Goal: Check status

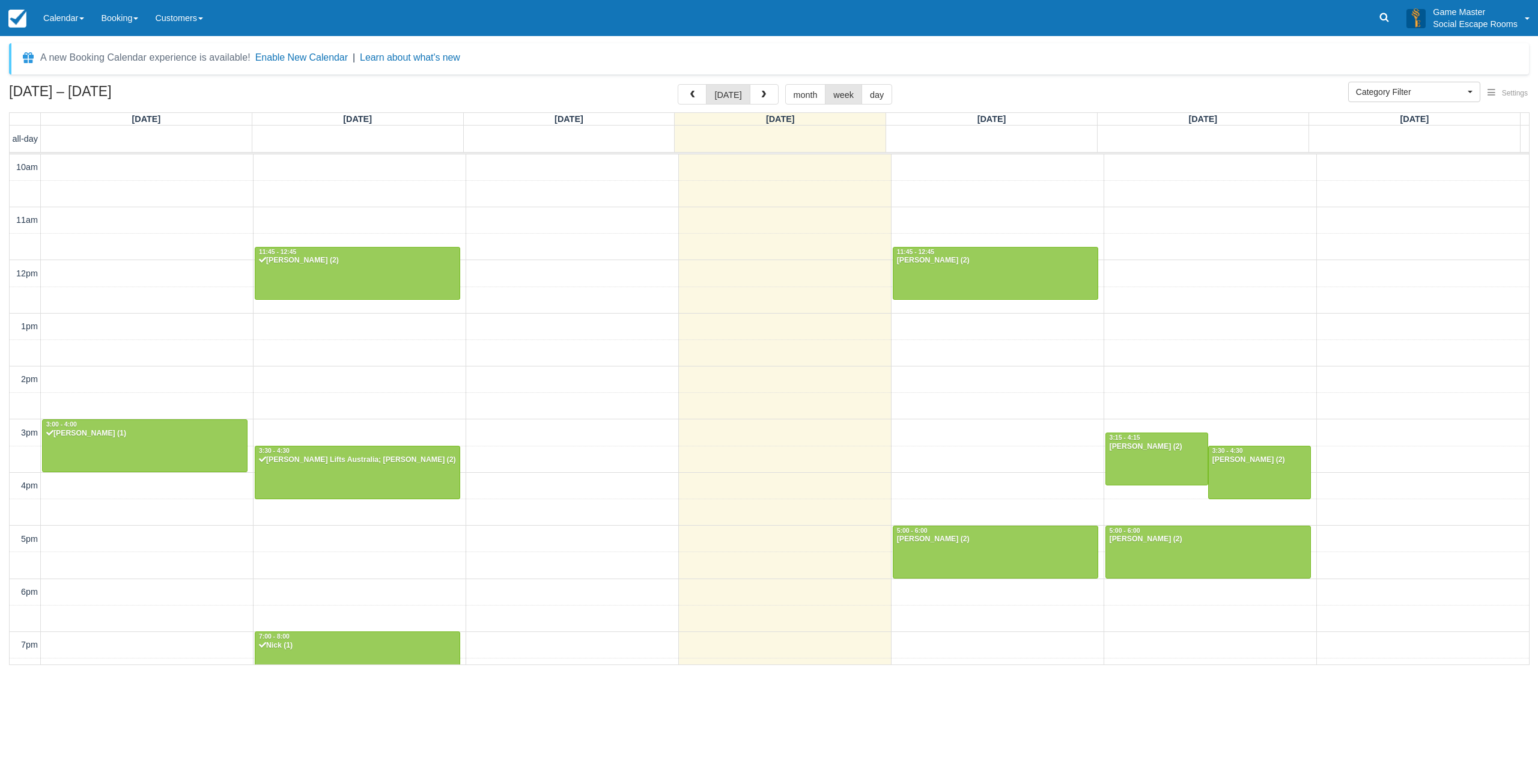
select select
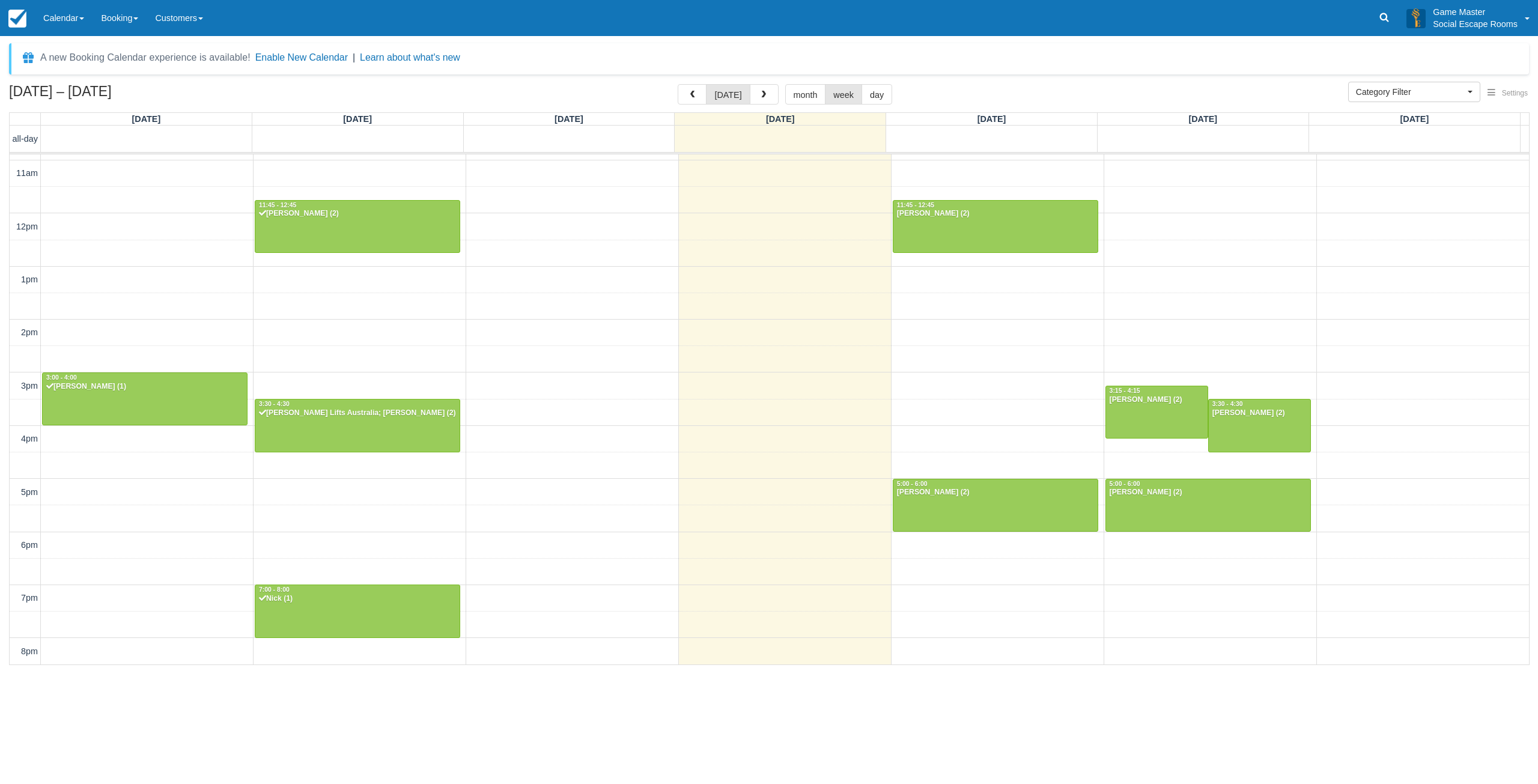
scroll to position [33, 0]
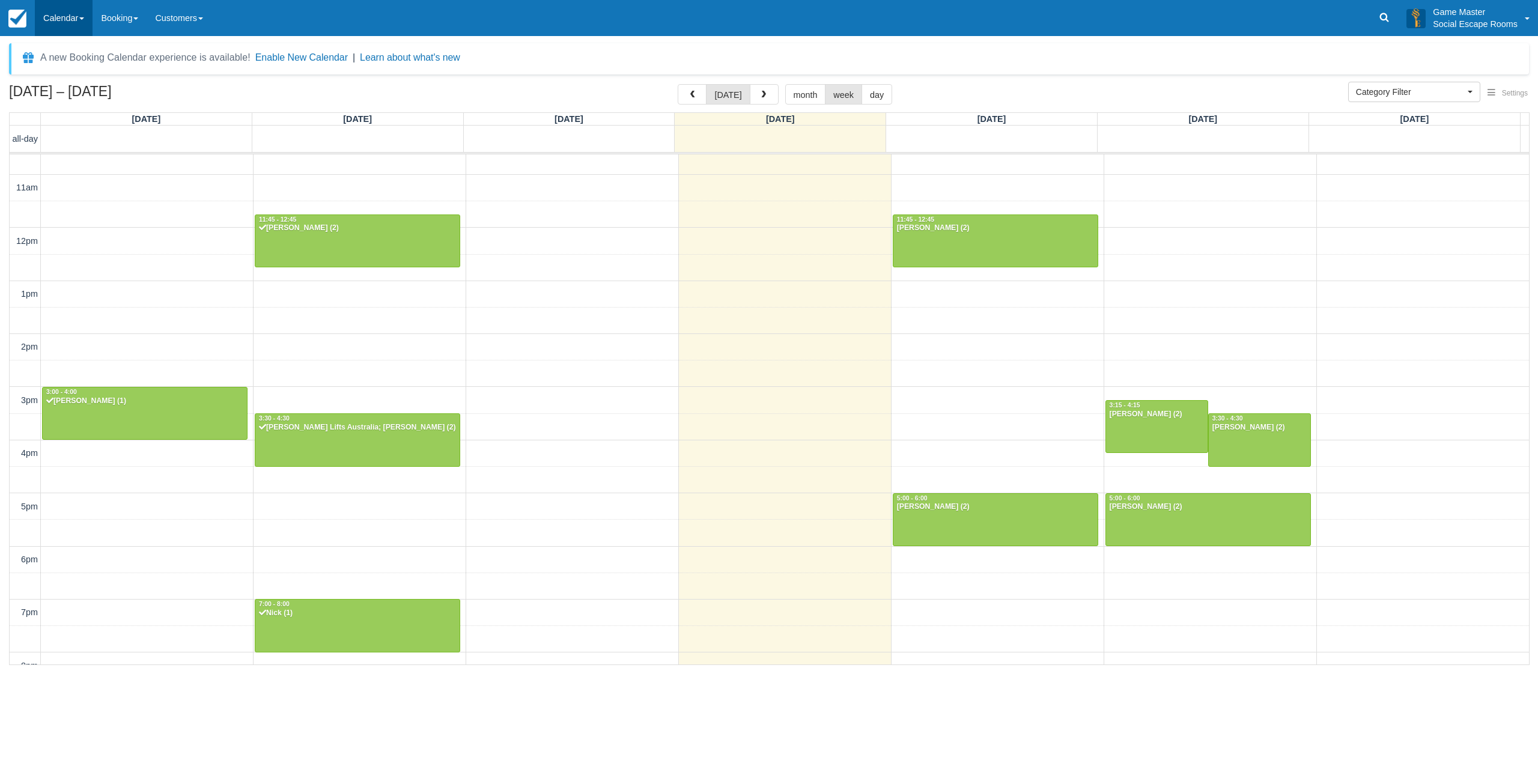
click at [66, 23] on link "Calendar" at bounding box center [63, 18] width 57 height 36
click at [74, 160] on link "Day" at bounding box center [83, 164] width 95 height 25
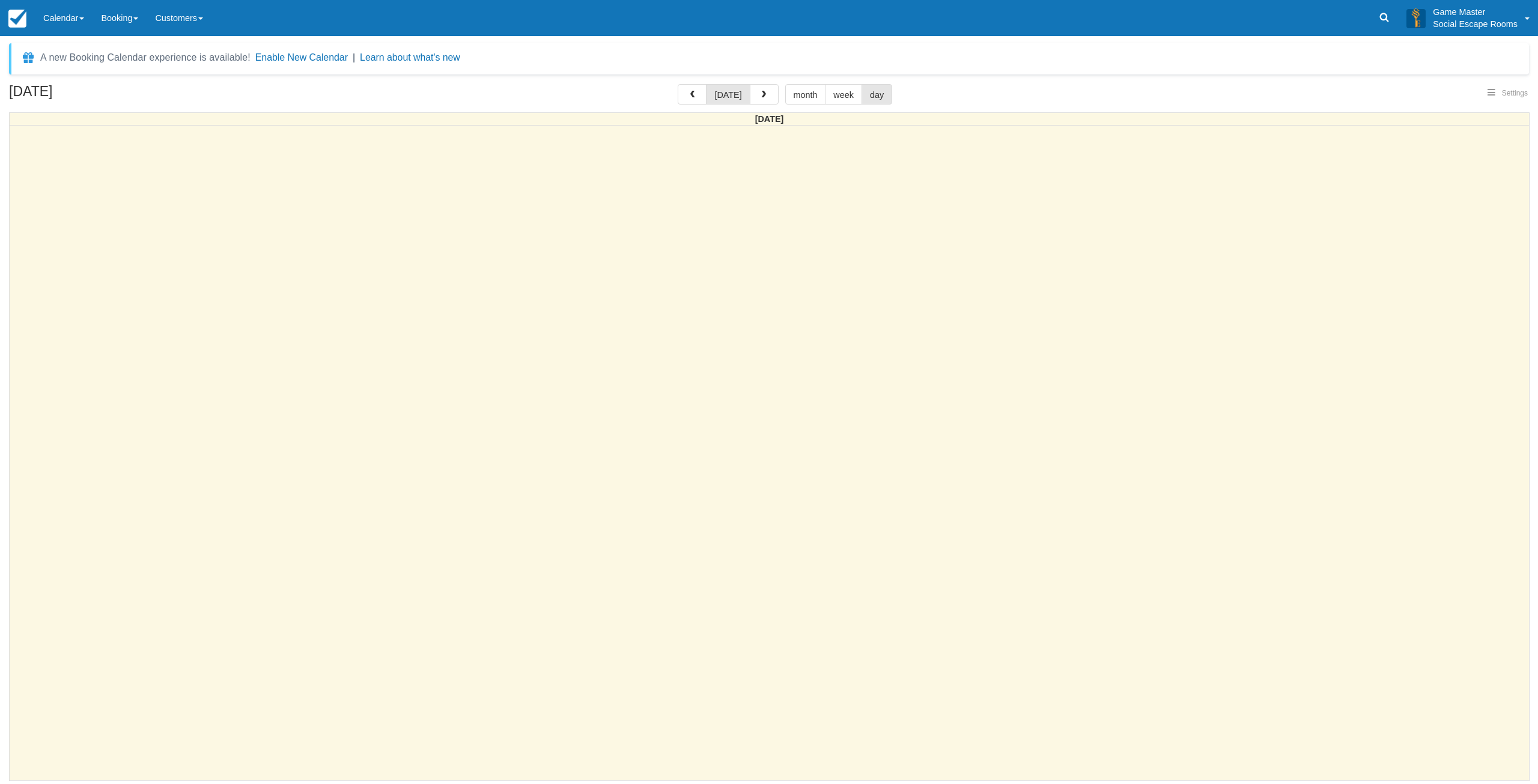
select select
click at [766, 98] on button "button" at bounding box center [764, 94] width 29 height 20
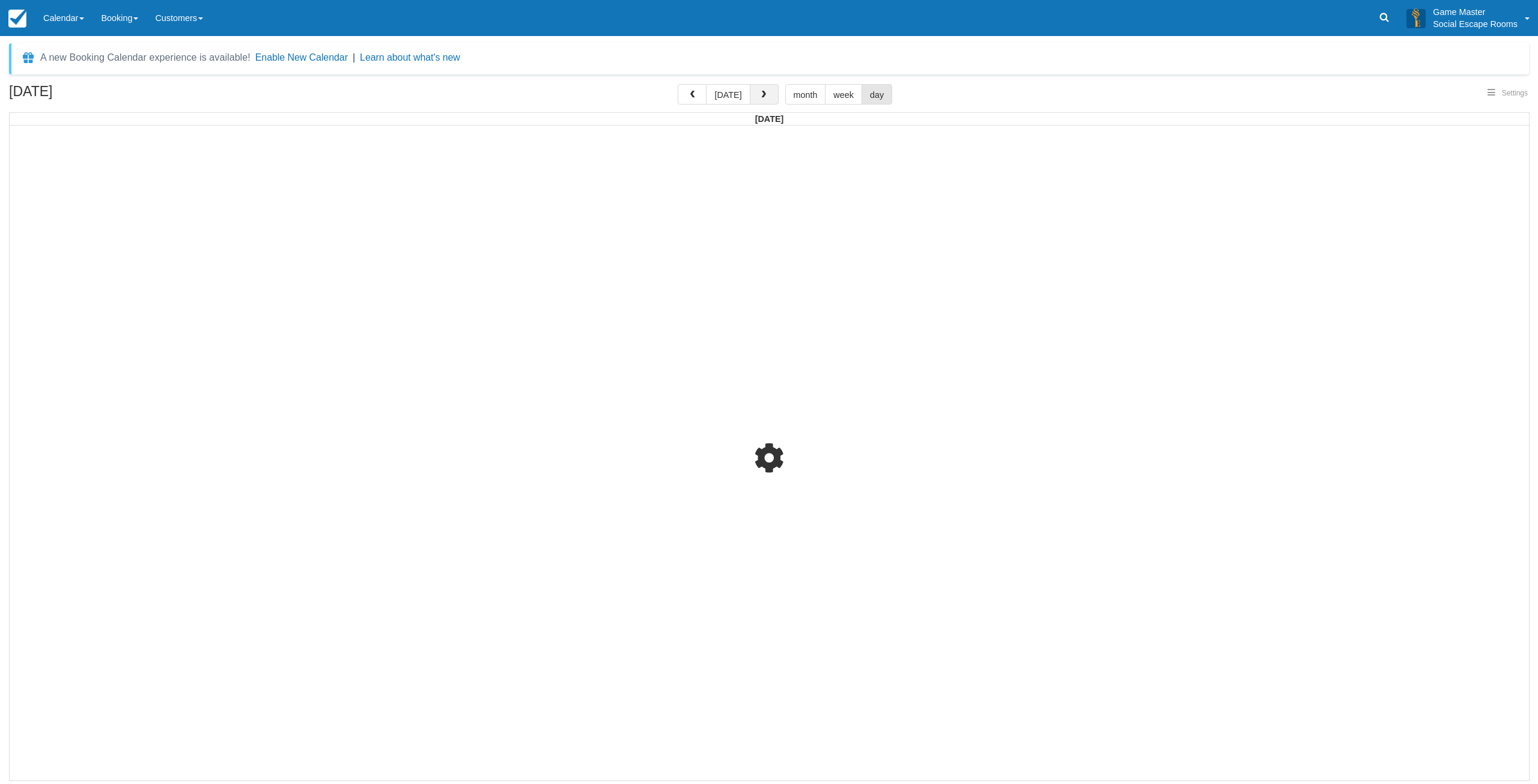
click at [766, 98] on button "button" at bounding box center [764, 94] width 29 height 20
select select
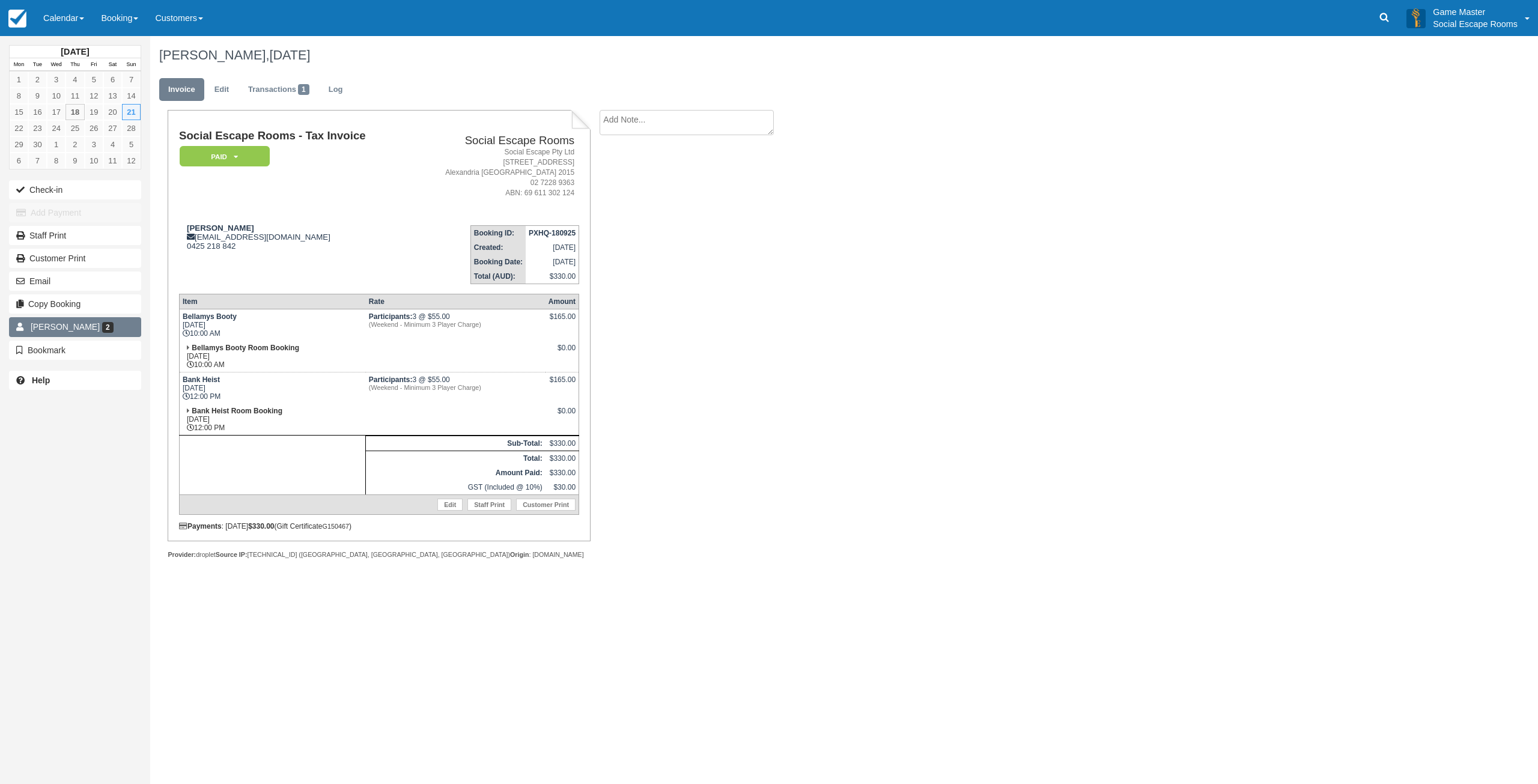
click at [124, 330] on link "Aren Ren 2" at bounding box center [75, 327] width 132 height 19
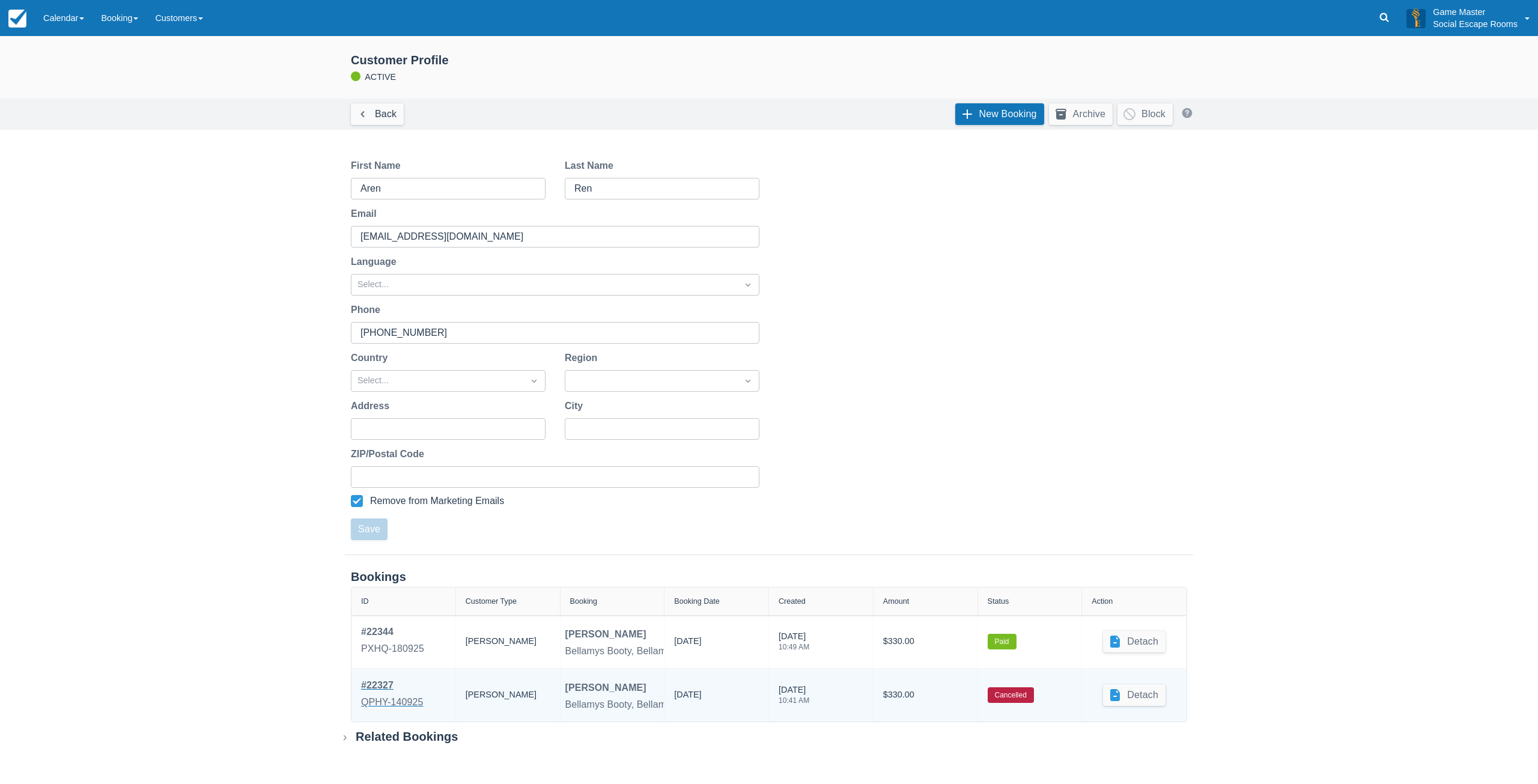
click at [377, 706] on div "QPHY-140925" at bounding box center [392, 702] width 62 height 15
